Goal: Navigation & Orientation: Find specific page/section

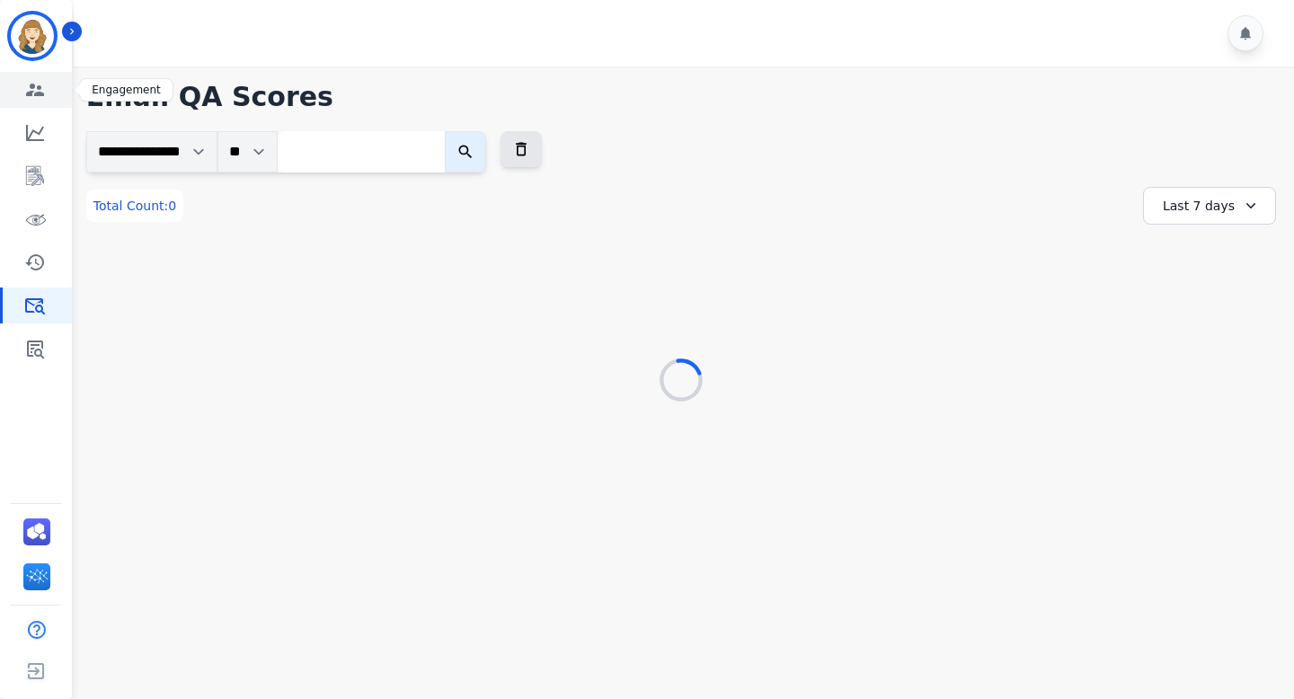
click at [37, 93] on icon "Sidebar" at bounding box center [35, 90] width 18 height 13
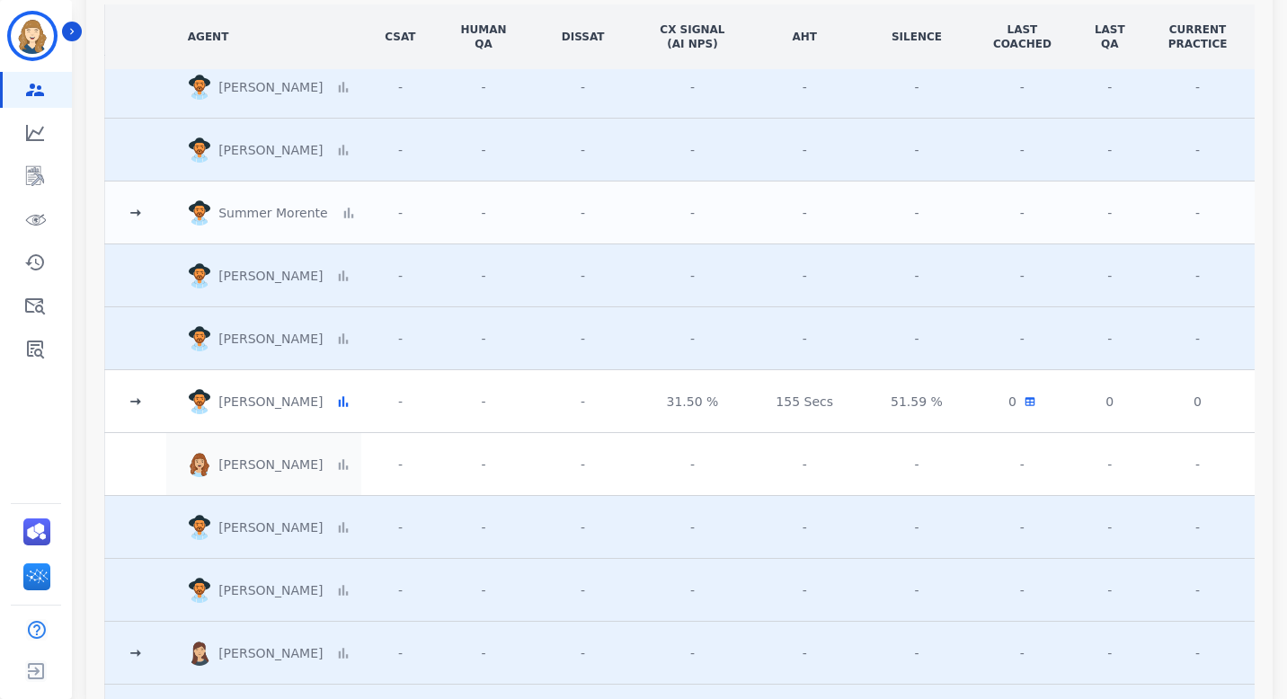
scroll to position [37, 0]
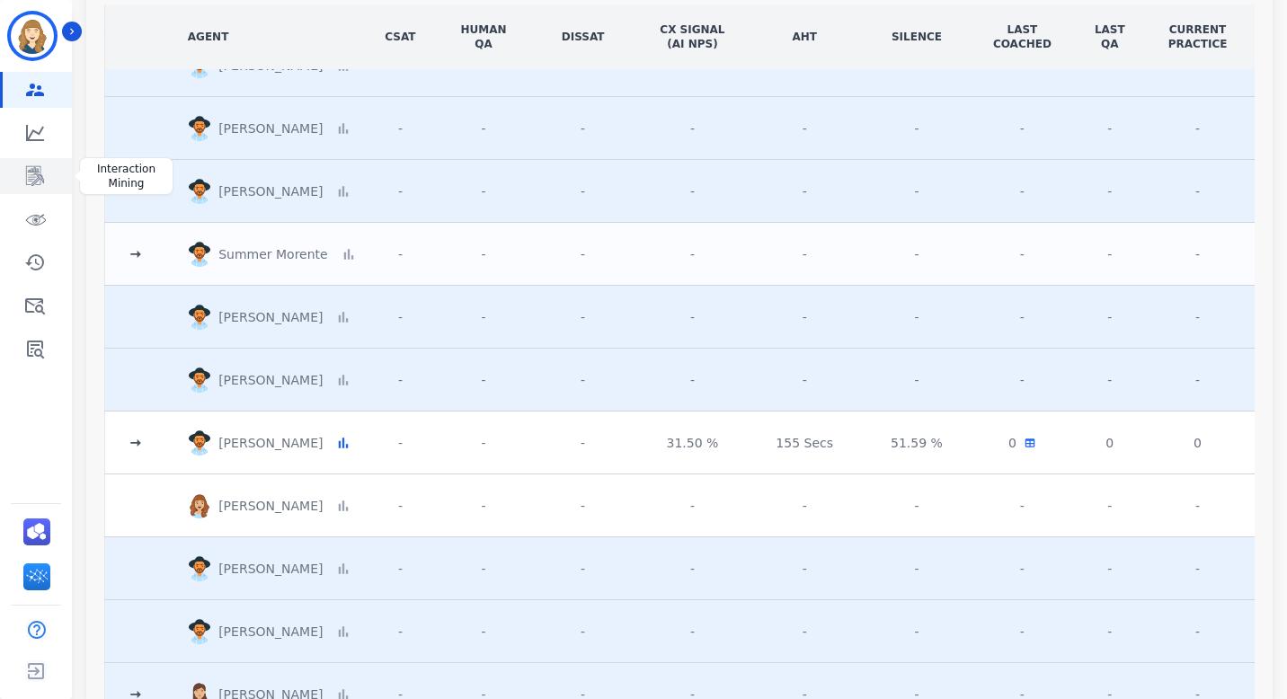
click at [40, 164] on link "Sidebar" at bounding box center [37, 176] width 69 height 36
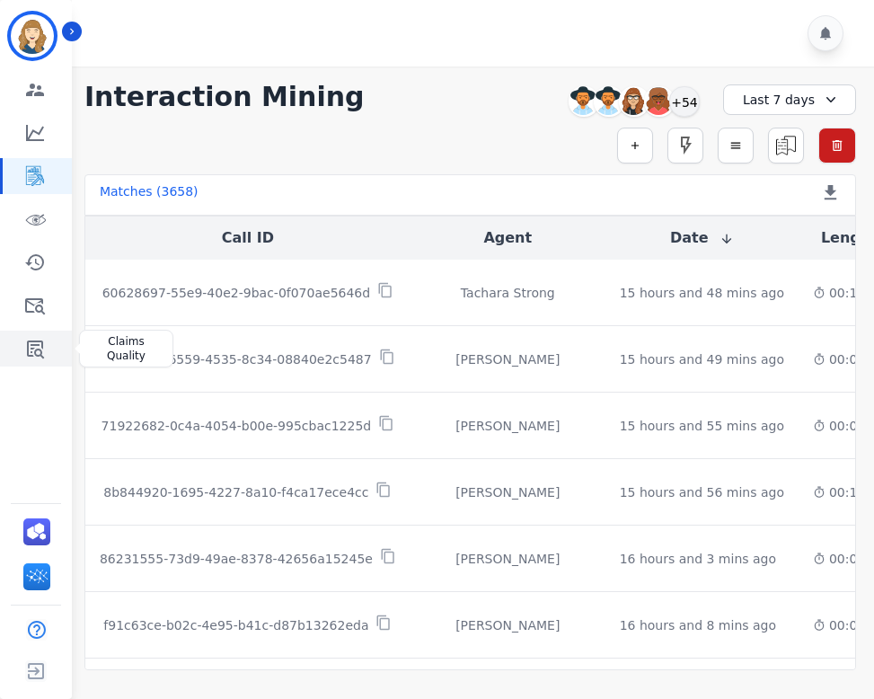
click at [31, 341] on icon "Sidebar" at bounding box center [35, 350] width 17 height 18
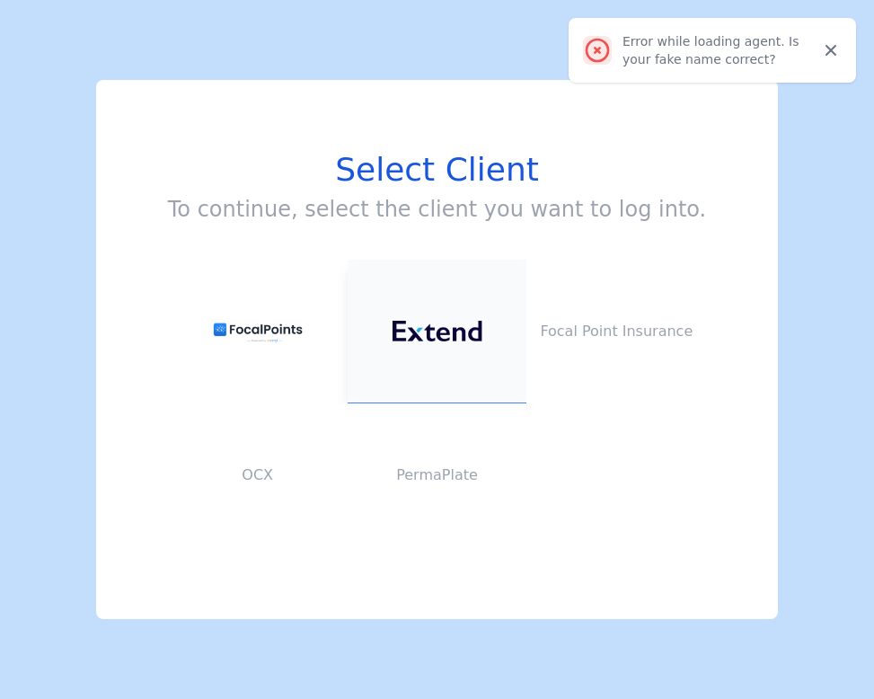
click at [452, 335] on img at bounding box center [438, 331] width 90 height 21
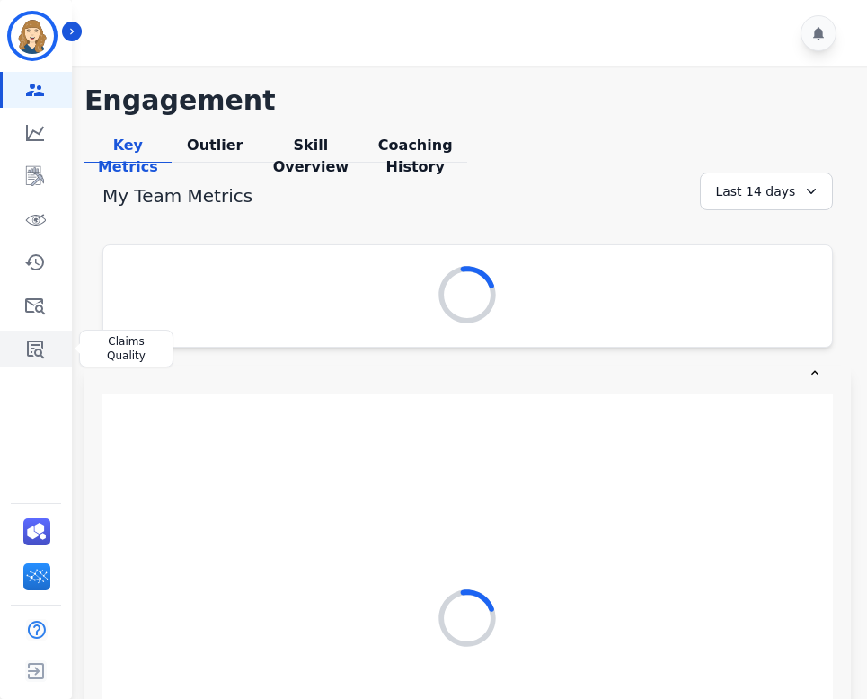
click at [34, 342] on icon "Sidebar" at bounding box center [35, 350] width 17 height 18
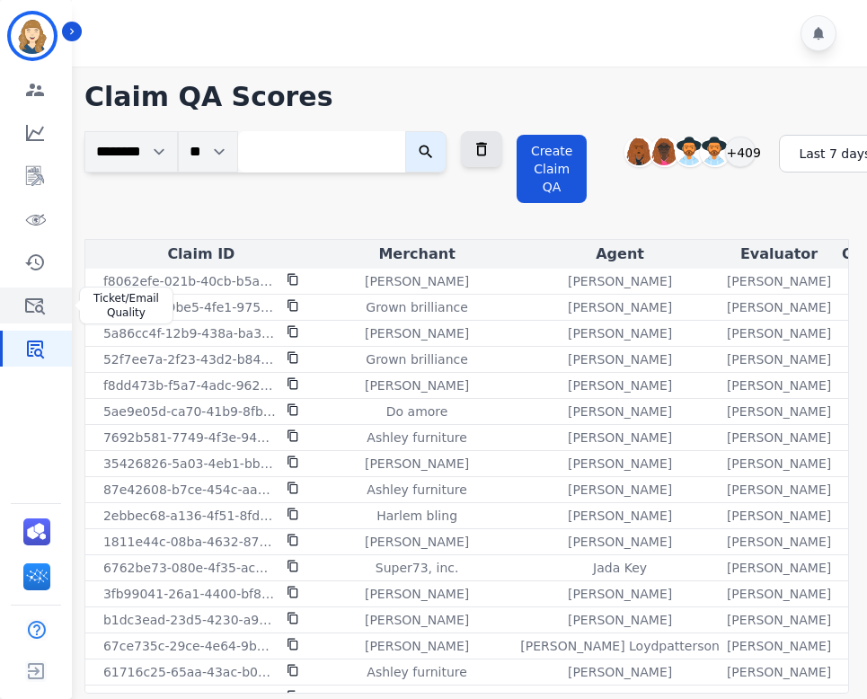
click at [48, 302] on link "Sidebar" at bounding box center [37, 306] width 69 height 36
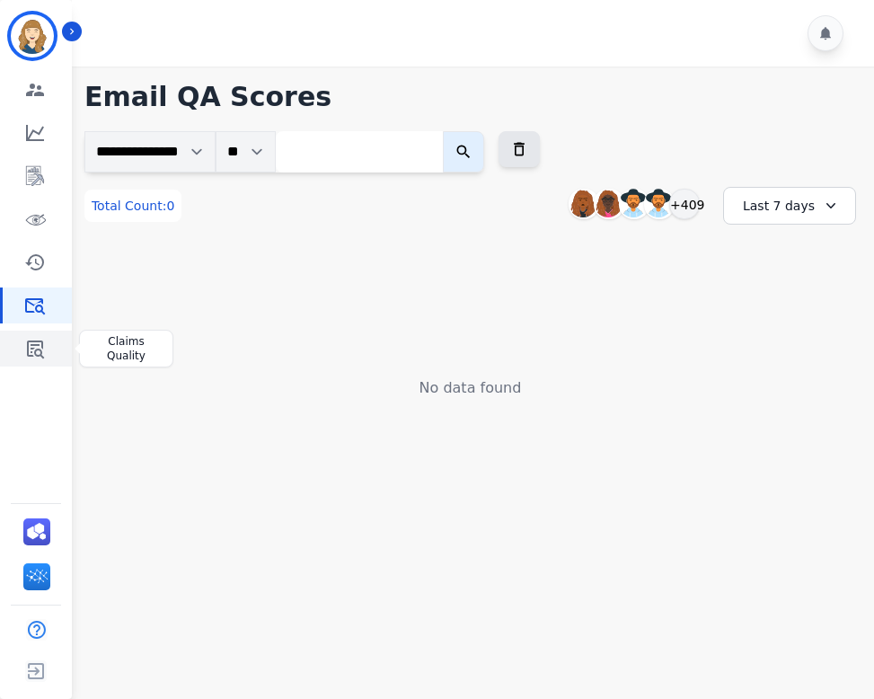
click at [25, 348] on icon "Sidebar" at bounding box center [35, 349] width 22 height 22
